Goal: Transaction & Acquisition: Obtain resource

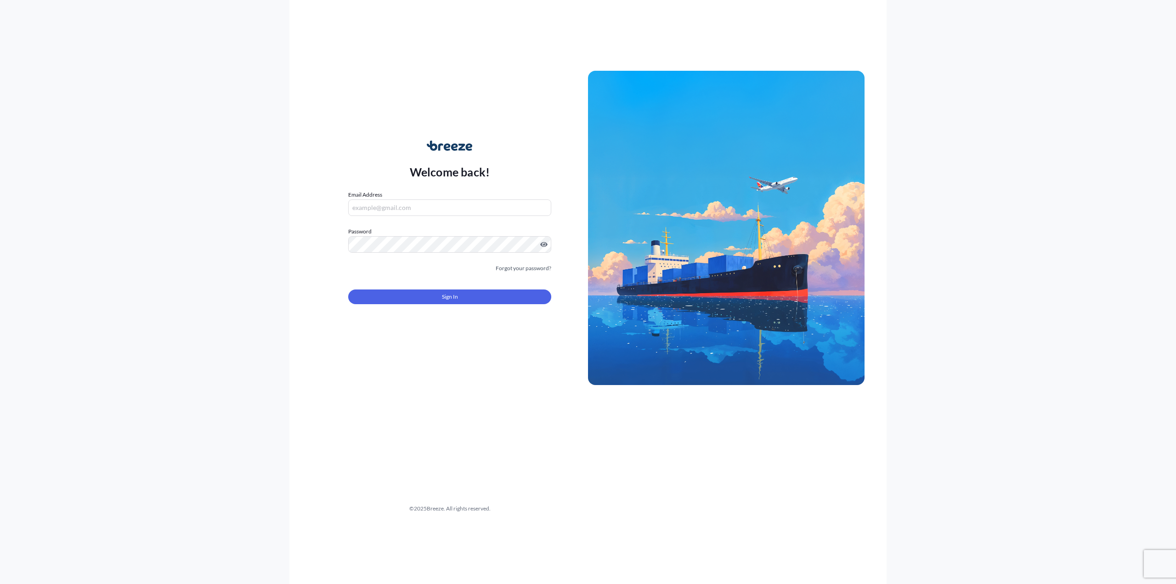
click at [398, 198] on div "Email Address" at bounding box center [449, 203] width 203 height 26
click at [398, 200] on input "Email Address" at bounding box center [449, 207] width 203 height 17
type input "[EMAIL_ADDRESS][DOMAIN_NAME]"
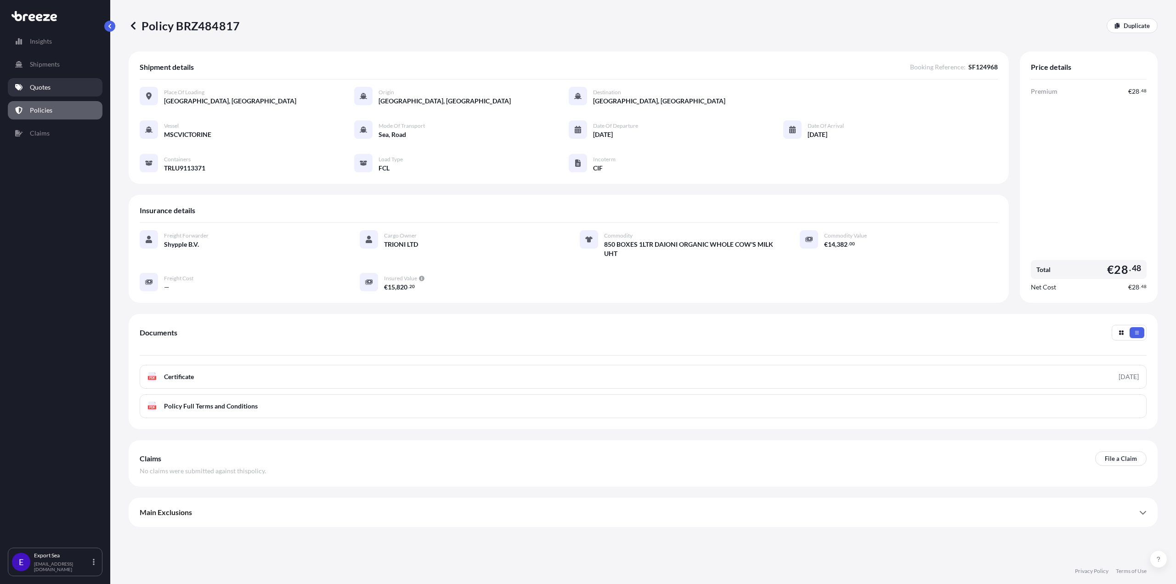
click at [59, 85] on link "Quotes" at bounding box center [55, 87] width 95 height 18
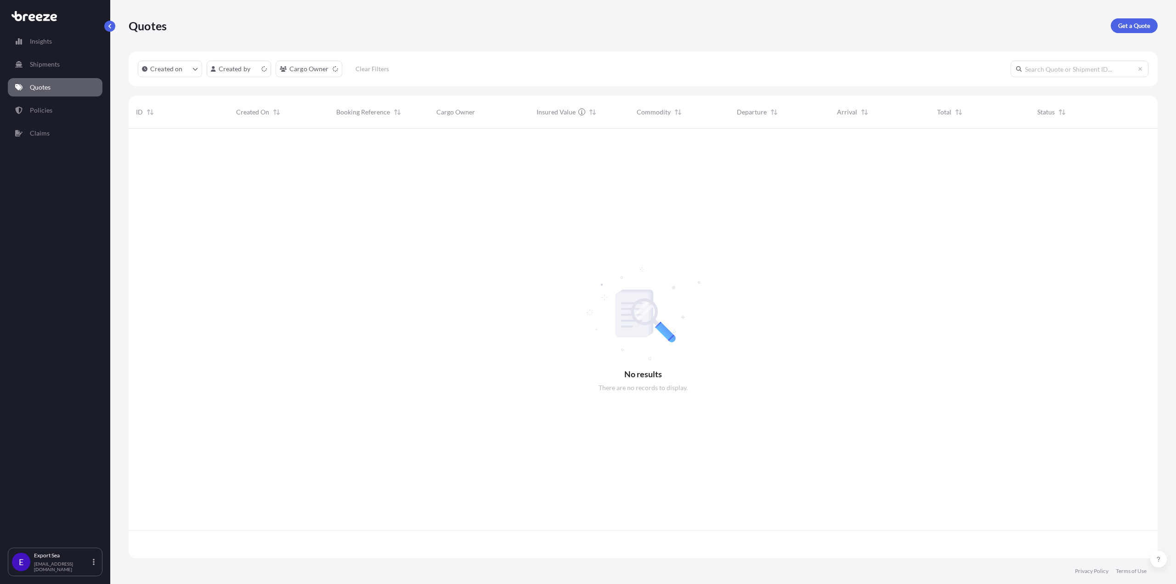
scroll to position [428, 1022]
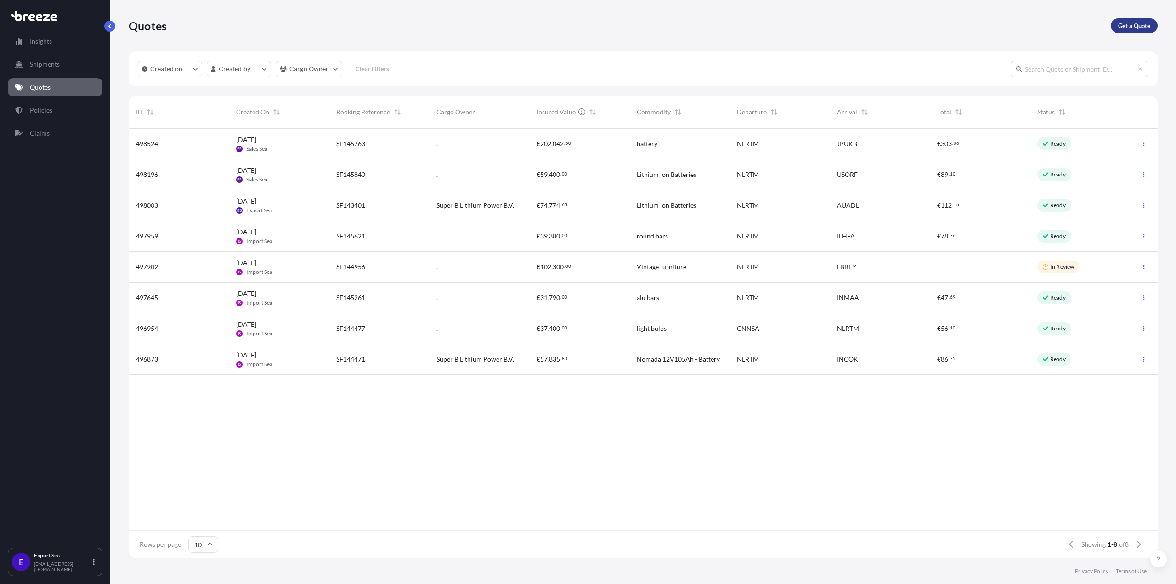
click at [1143, 21] on p "Get a Quote" at bounding box center [1134, 25] width 32 height 9
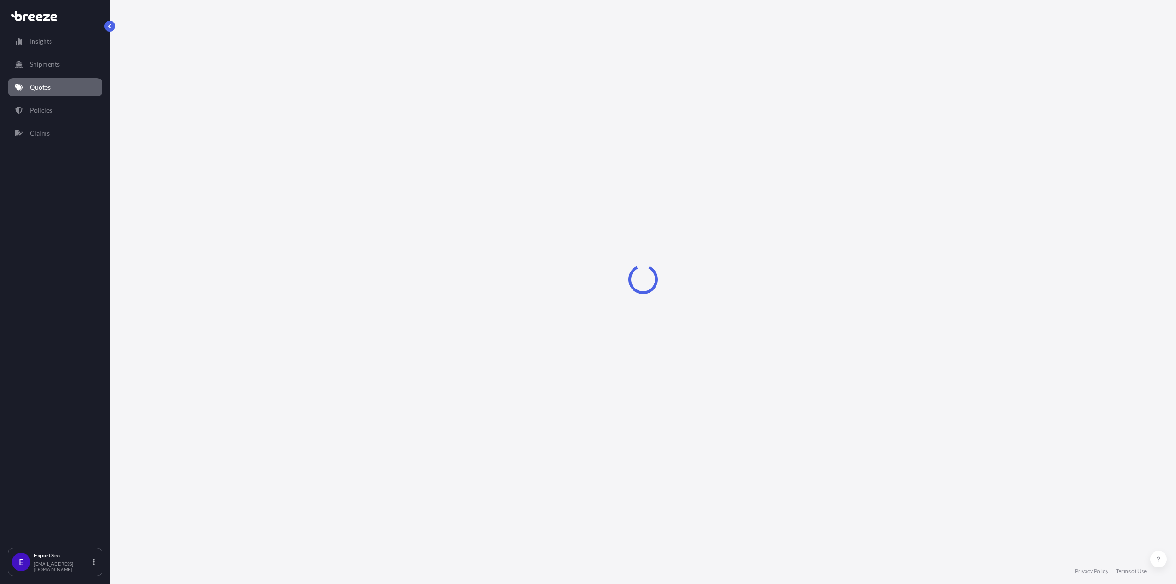
select select "Sea"
select select "1"
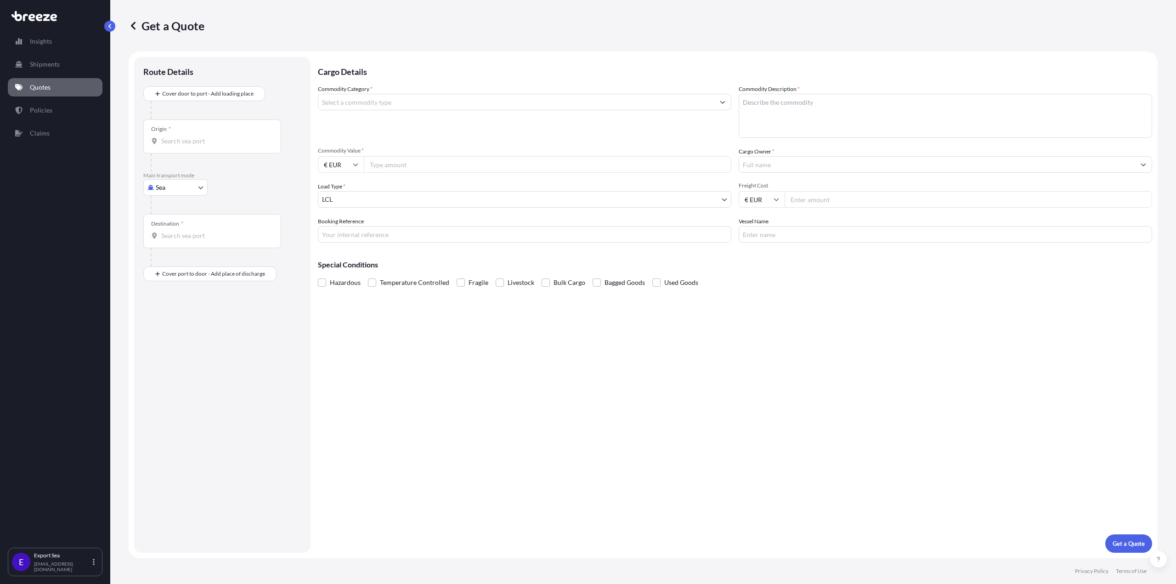
click at [198, 142] on input "Origin *" at bounding box center [215, 140] width 108 height 9
click at [167, 143] on input "Origin * Please select an origin" at bounding box center [215, 140] width 108 height 9
click at [214, 167] on span "NLRTM - [GEOGRAPHIC_DATA] , [GEOGRAPHIC_DATA]" at bounding box center [246, 173] width 143 height 18
type input "NLRTM - [GEOGRAPHIC_DATA], [GEOGRAPHIC_DATA]"
click at [216, 234] on div "Destination *" at bounding box center [212, 235] width 138 height 34
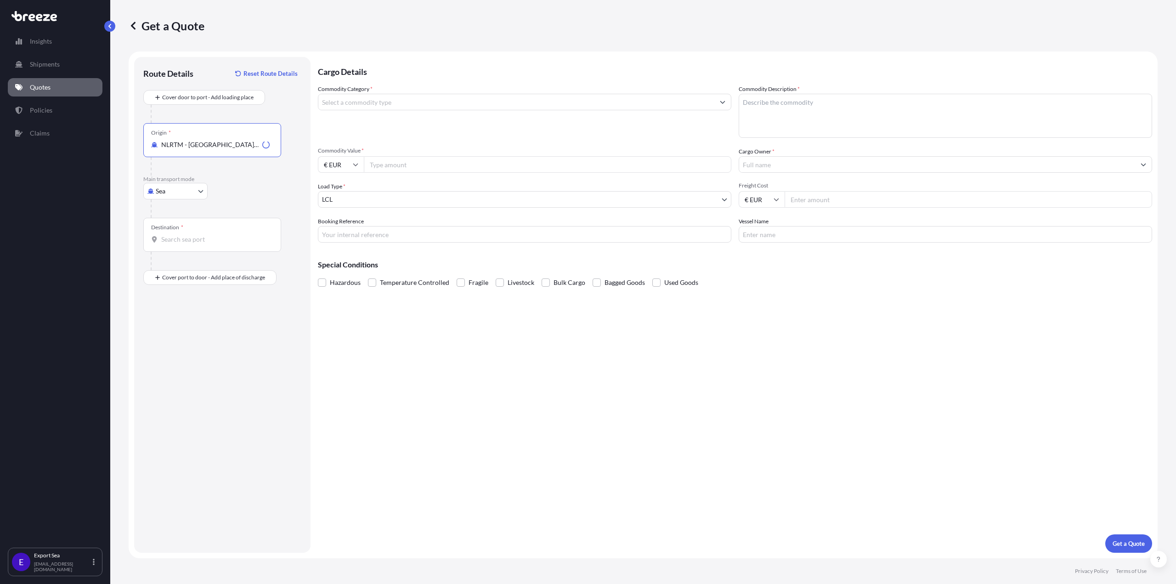
click at [216, 235] on input "Destination *" at bounding box center [215, 239] width 108 height 9
click at [220, 266] on span "INNSA - [GEOGRAPHIC_DATA] ([PERSON_NAME]), [GEOGRAPHIC_DATA]" at bounding box center [246, 272] width 143 height 18
type input "INNSA - [GEOGRAPHIC_DATA] ([PERSON_NAME]), [GEOGRAPHIC_DATA]"
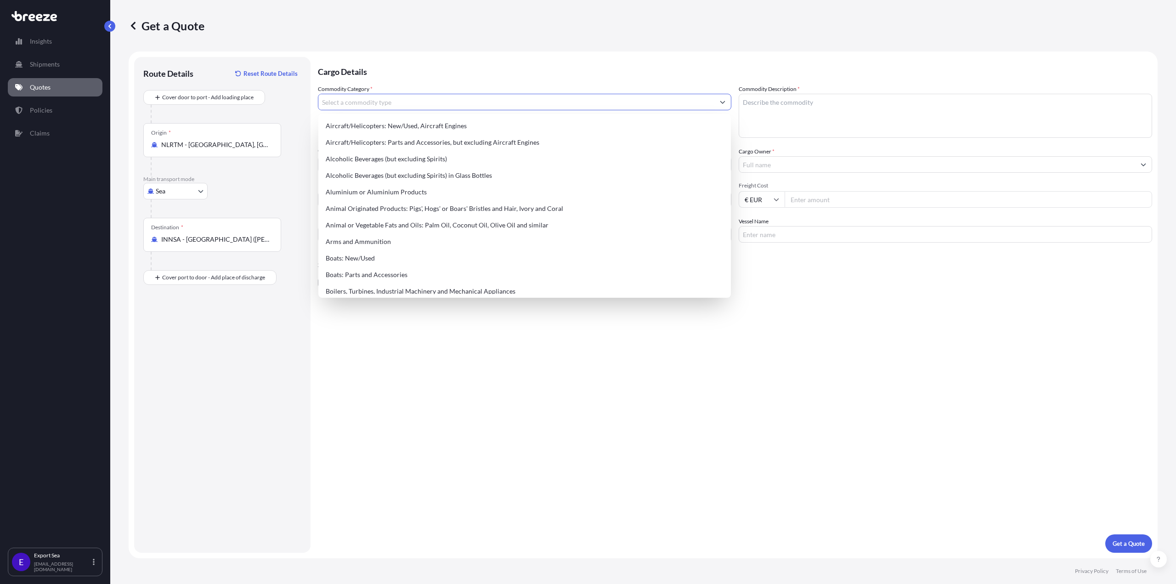
click at [368, 102] on input "Commodity Category *" at bounding box center [516, 102] width 396 height 17
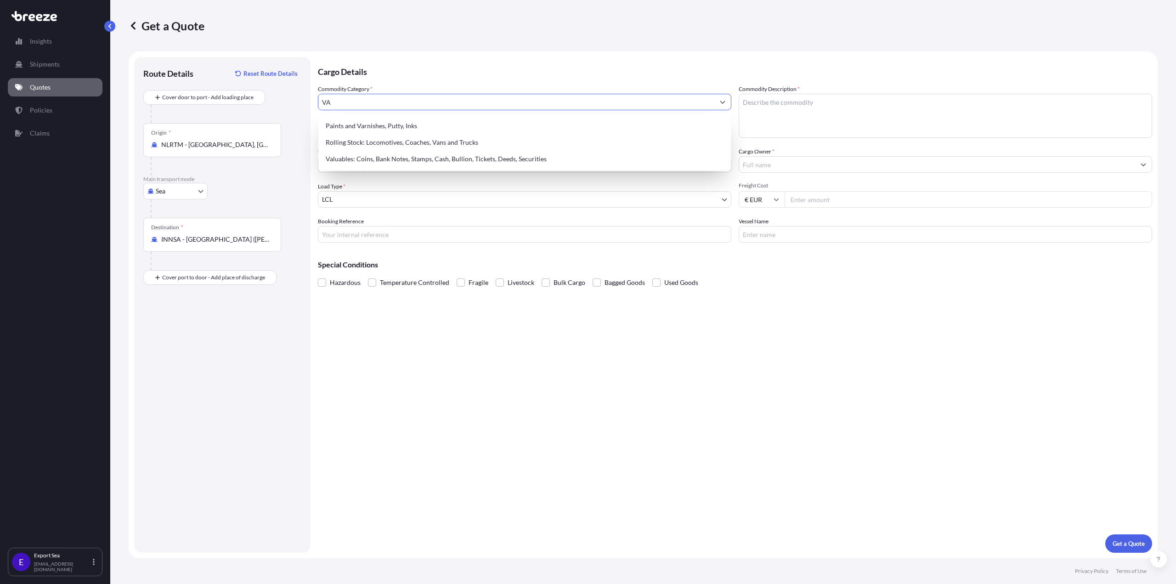
type input "V"
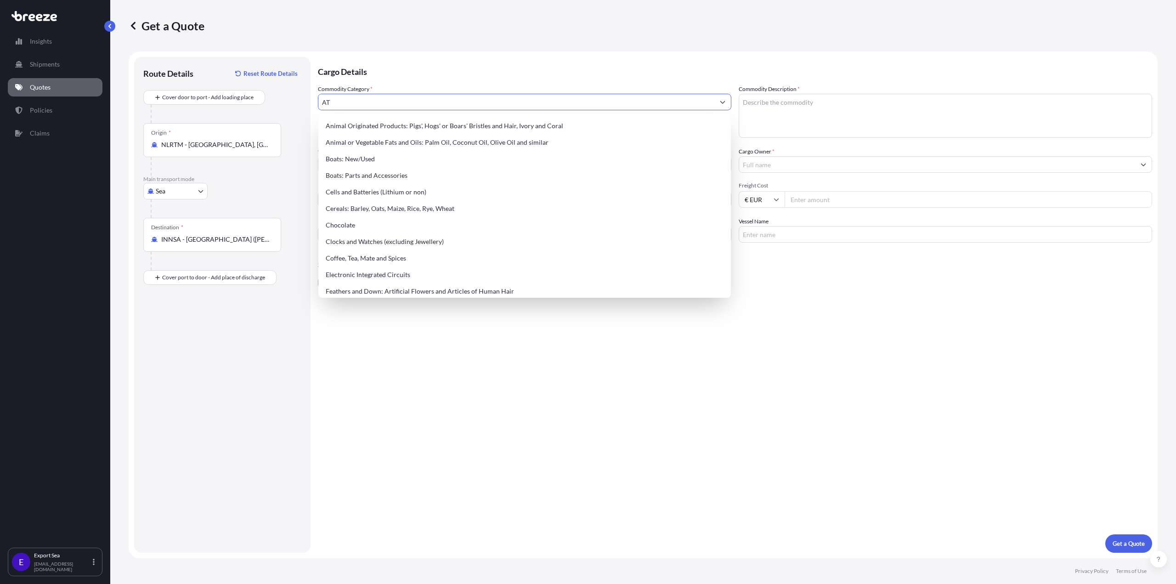
type input "A"
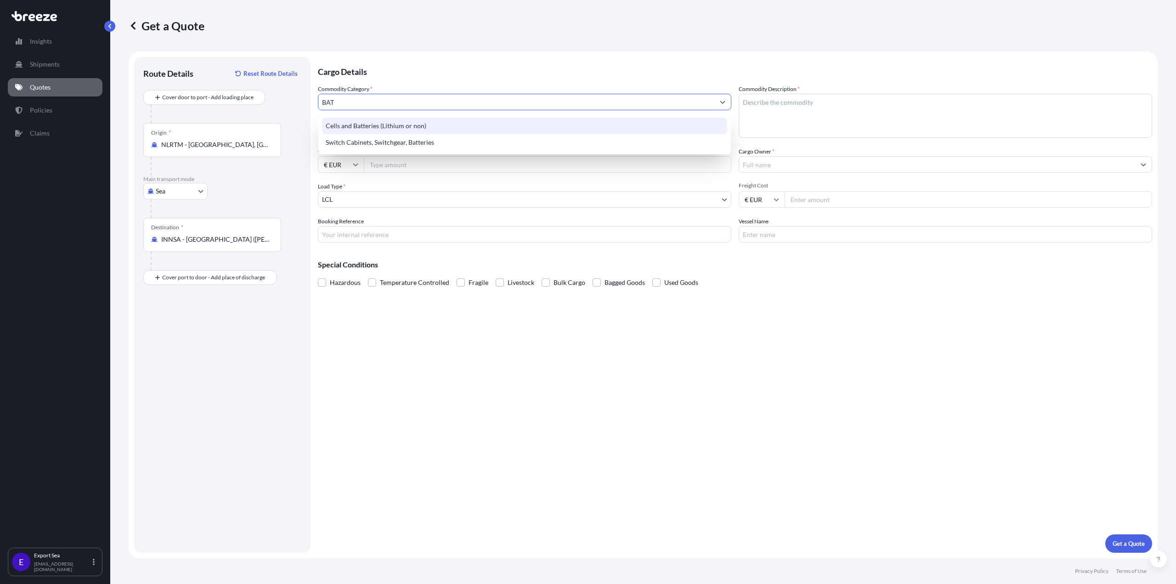
click at [359, 125] on div "Cells and Batteries (Lithium or non)" at bounding box center [524, 126] width 405 height 17
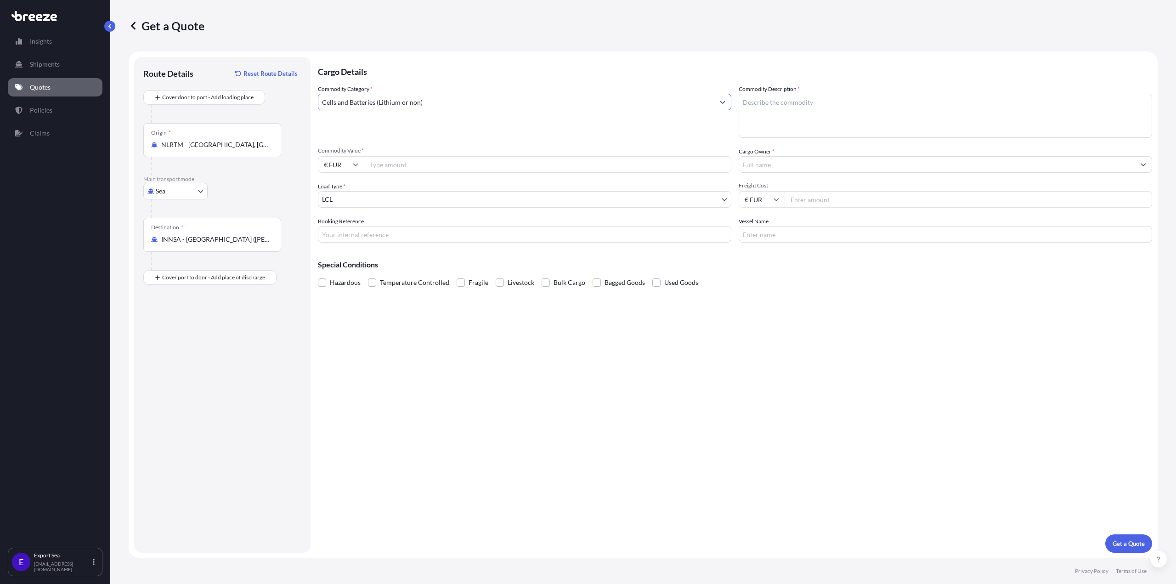
type input "Cells and Batteries (Lithium or non)"
click at [806, 109] on textarea "Commodity Description *" at bounding box center [946, 116] width 414 height 44
click at [819, 122] on textarea "Commodity Description *" at bounding box center [946, 116] width 414 height 44
paste textarea
click at [782, 108] on textarea "Commodity Description *" at bounding box center [946, 116] width 414 height 44
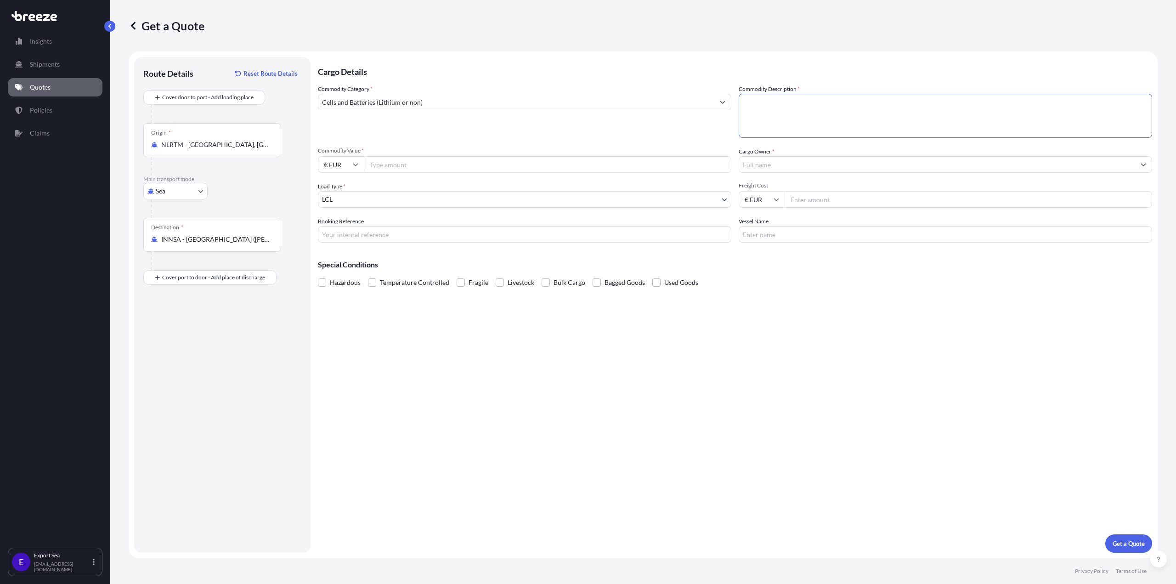
click at [774, 102] on textarea "Commodity Description *" at bounding box center [946, 116] width 414 height 44
type textarea "B"
paste textarea
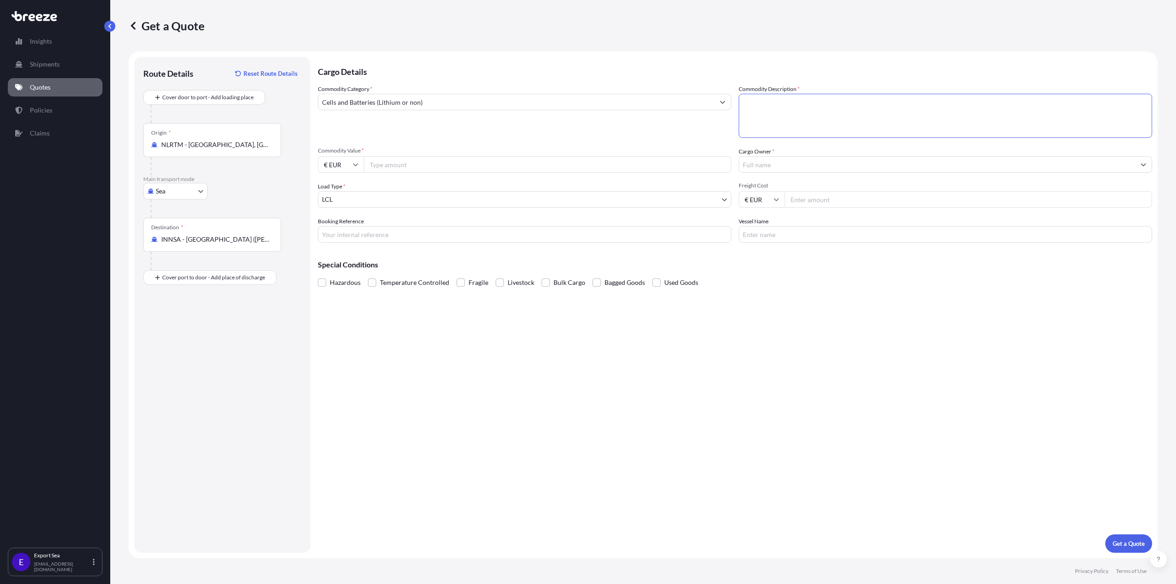
drag, startPoint x: 803, startPoint y: 94, endPoint x: 789, endPoint y: 92, distance: 13.9
click at [800, 94] on textarea "Commodity Description *" at bounding box center [946, 116] width 414 height 44
paste textarea "Lithium Ion Batteries"
type textarea "Lithium Ion Batteries"
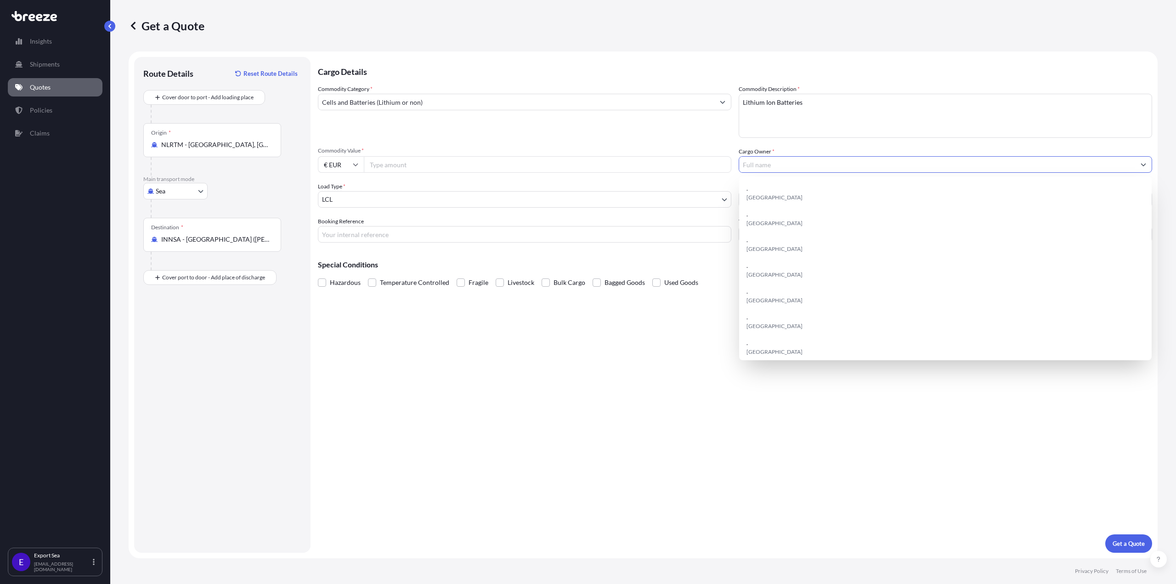
click at [771, 159] on input "Cargo Owner *" at bounding box center [937, 164] width 396 height 17
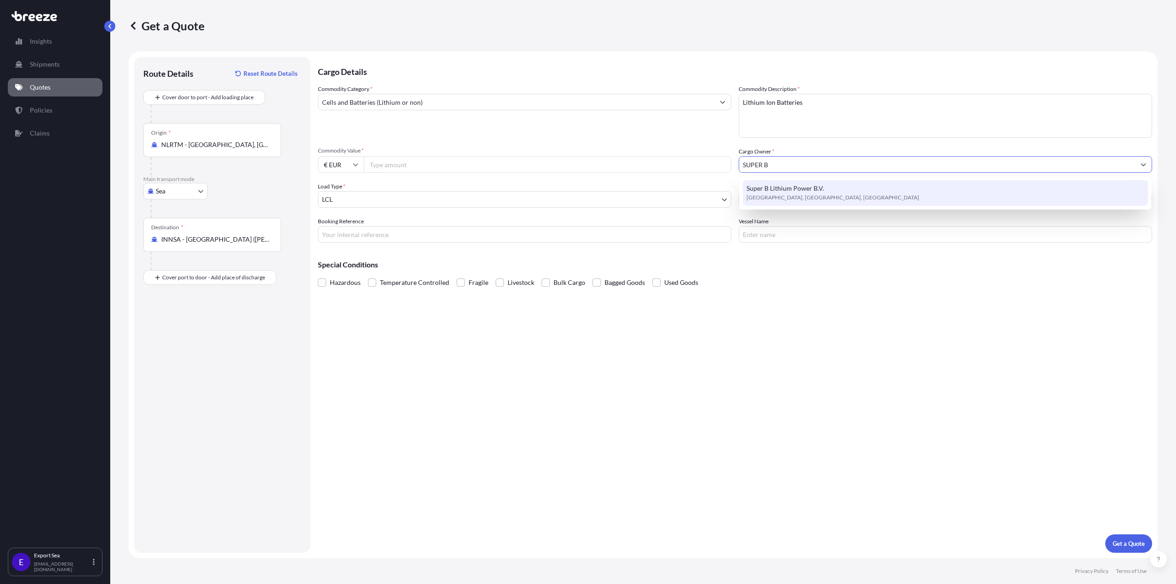
click at [765, 188] on span "Super B Lithium Power B.V." at bounding box center [786, 188] width 78 height 9
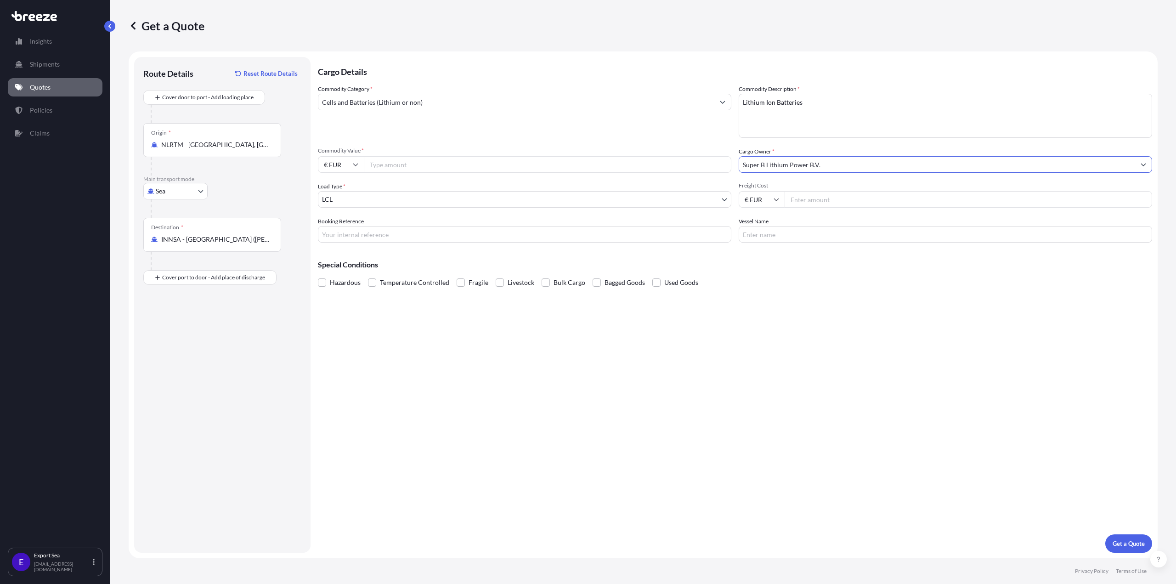
type input "Super B Lithium Power B.V."
click at [770, 284] on div "Hazardous Temperature Controlled Fragile Livestock Bulk Cargo Bagged Goods Used…" at bounding box center [735, 283] width 834 height 14
click at [381, 167] on input "Commodity Value *" at bounding box center [548, 164] width 368 height 17
click at [405, 153] on span "Commodity Value *" at bounding box center [525, 150] width 414 height 7
click at [405, 156] on input "Commodity Value *" at bounding box center [548, 164] width 368 height 17
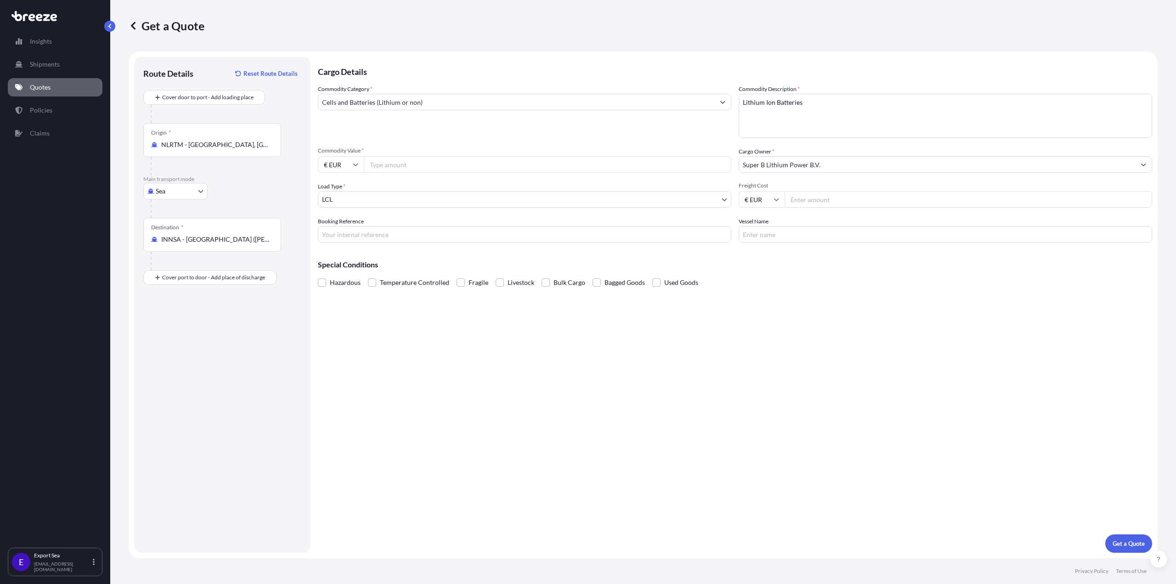
paste input "52.58"
click at [426, 166] on input "52" at bounding box center [548, 164] width 368 height 17
type input "52577.73"
click at [457, 141] on div "Commodity Category * Cells and Batteries (Lithium or non) Commodity Description…" at bounding box center [735, 164] width 834 height 158
click at [767, 290] on div "Cargo Details Commodity Category * Cells and Batteries (Lithium or non) Commodi…" at bounding box center [735, 305] width 834 height 496
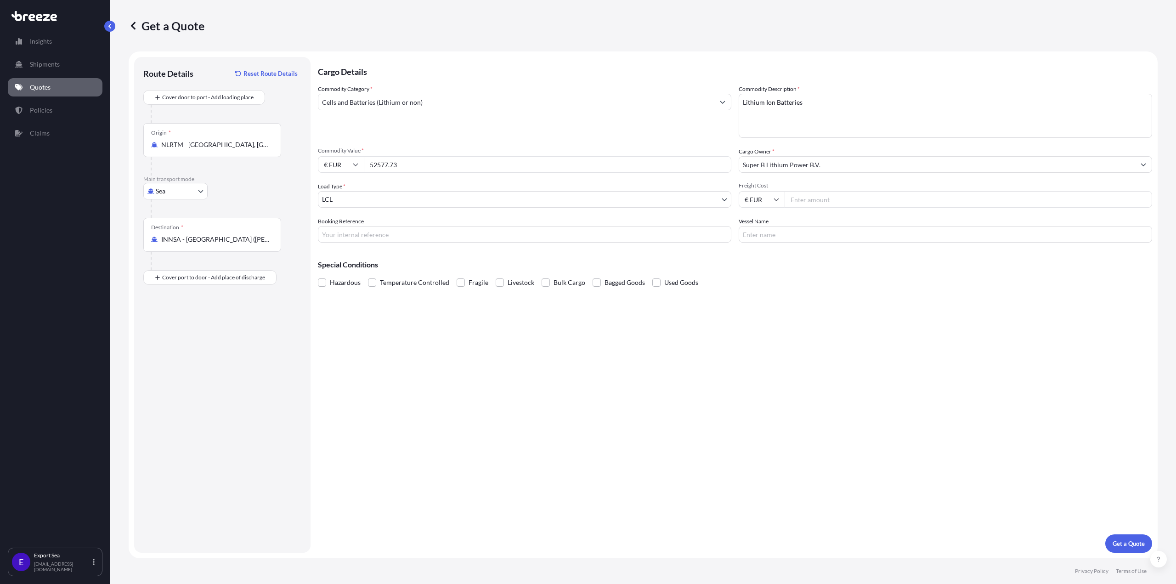
click at [819, 193] on input "Freight Cost" at bounding box center [969, 199] width 368 height 17
click at [946, 203] on input "Freight Cost" at bounding box center [969, 199] width 368 height 17
paste input "114.68"
type input "114.68"
click at [530, 243] on div "Cargo Details Commodity Category * Cells and Batteries (Lithium or non) Commodi…" at bounding box center [735, 305] width 834 height 496
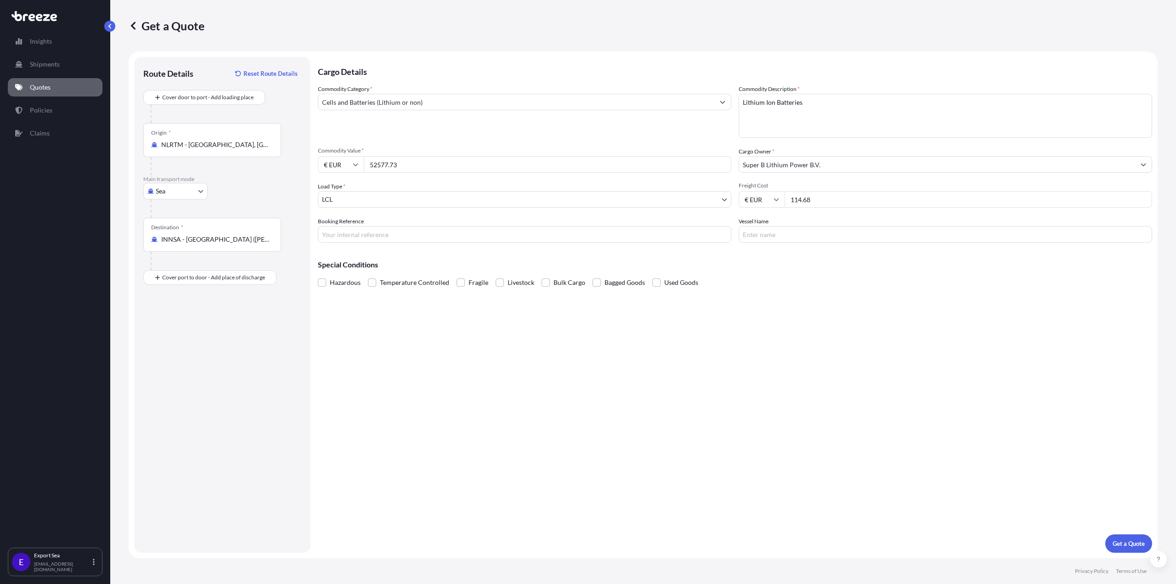
click at [501, 231] on input "Booking Reference" at bounding box center [525, 234] width 414 height 17
paste input "SF144471"
type input "SF144471"
click at [849, 241] on input "Vessel Name" at bounding box center [946, 234] width 414 height 17
click at [794, 238] on input "Vessel Name" at bounding box center [946, 234] width 414 height 17
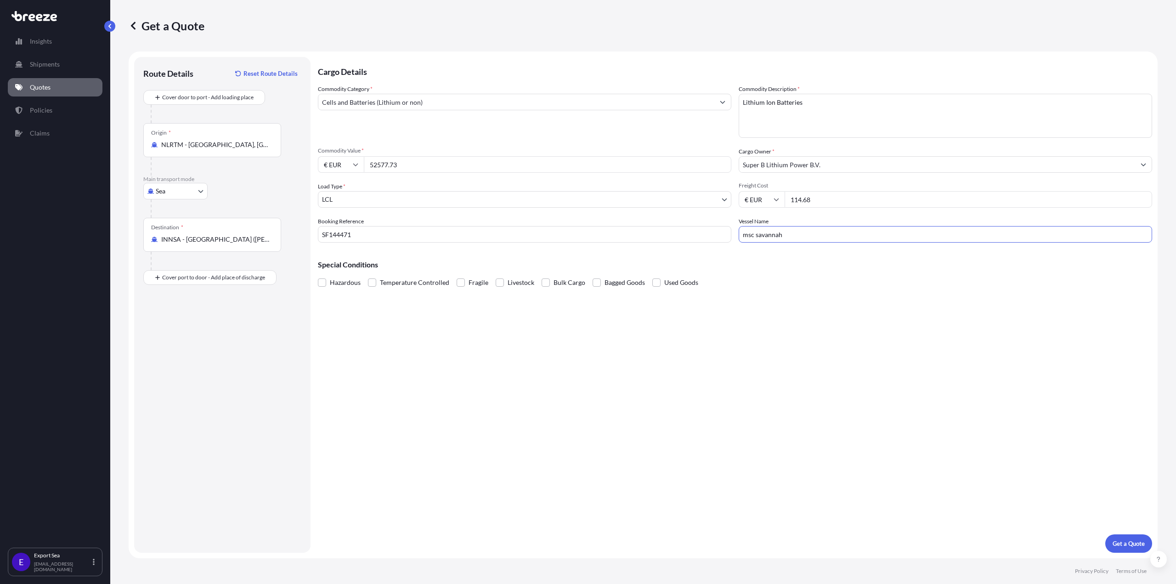
type input "msc savannah"
click at [684, 318] on div "Cargo Details Commodity Category * Cells and Batteries (Lithium or non) Commodi…" at bounding box center [735, 305] width 834 height 496
click at [324, 283] on span at bounding box center [322, 282] width 8 height 8
click at [318, 276] on input "Hazardous" at bounding box center [318, 276] width 0 height 0
click at [964, 402] on div "Cargo Details Commodity Category * Cells and Batteries (Lithium or non) Commodi…" at bounding box center [735, 305] width 834 height 496
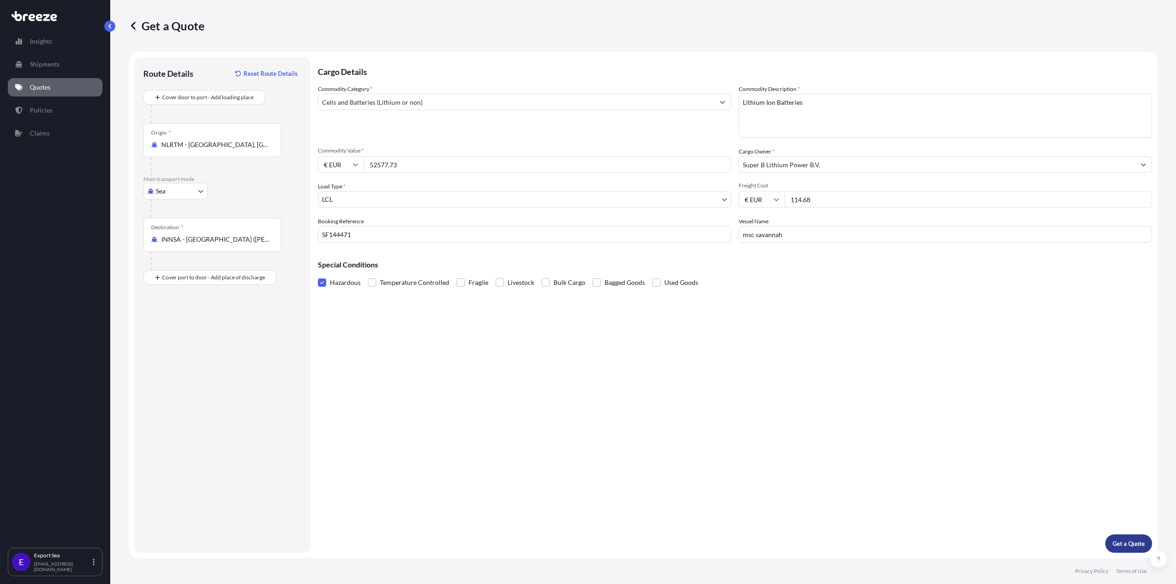
click at [1122, 543] on p "Get a Quote" at bounding box center [1129, 543] width 32 height 9
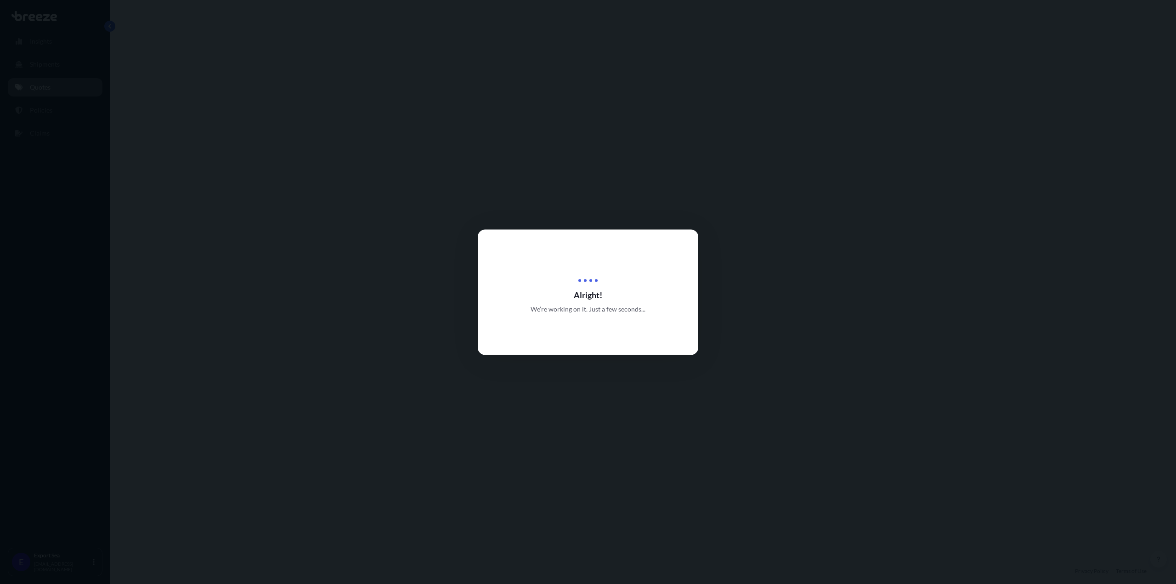
select select "Sea"
select select "1"
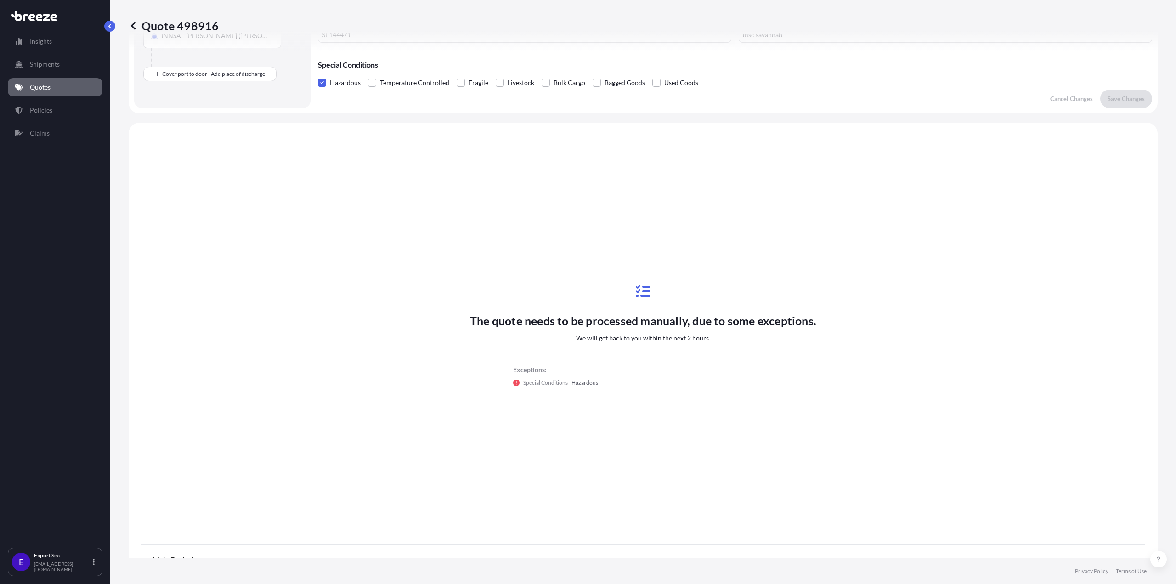
scroll to position [229, 0]
